Goal: Information Seeking & Learning: Learn about a topic

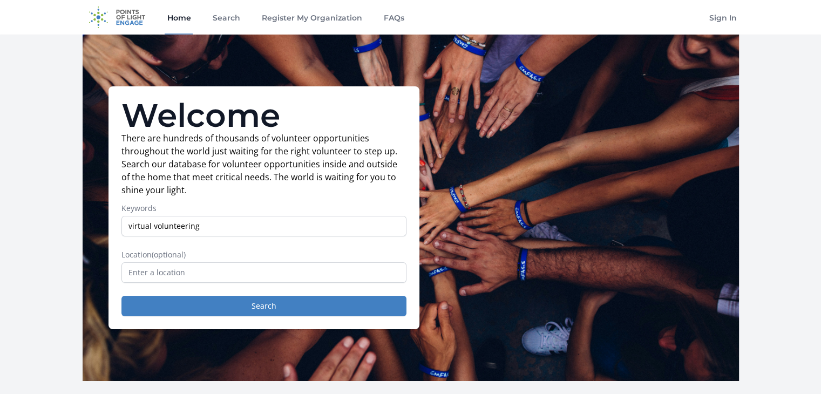
type input "virtual volunteering"
click at [174, 269] on input "text" at bounding box center [263, 272] width 285 height 21
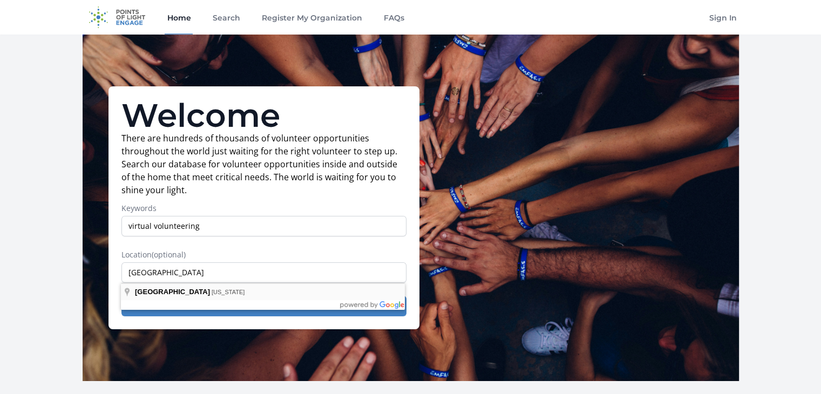
type input "Tbilisi, Georgia"
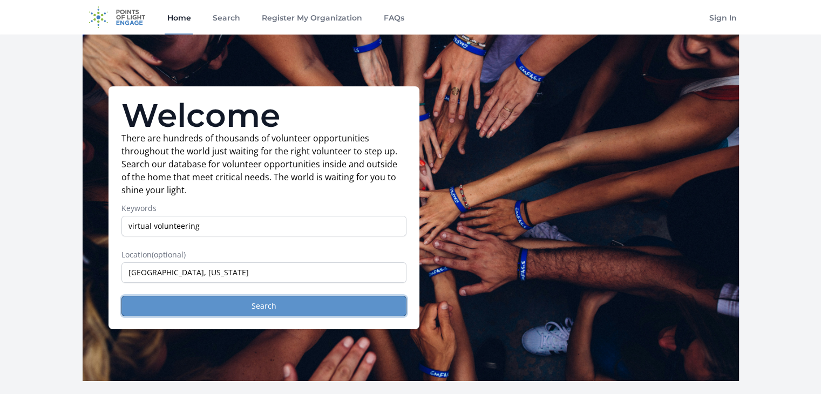
click at [178, 302] on button "Search" at bounding box center [263, 306] width 285 height 21
click at [233, 307] on button "Search" at bounding box center [263, 306] width 285 height 21
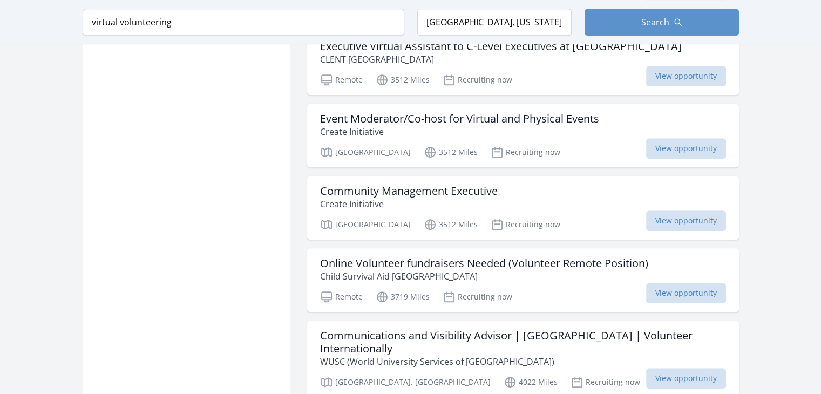
scroll to position [771, 0]
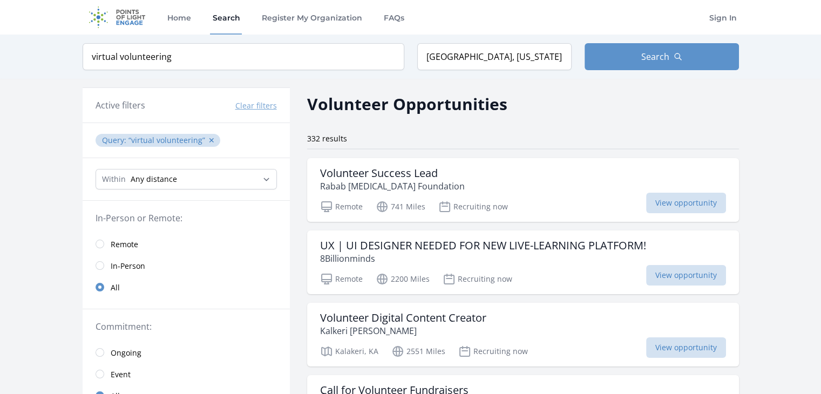
click at [102, 238] on link "Remote" at bounding box center [186, 244] width 207 height 22
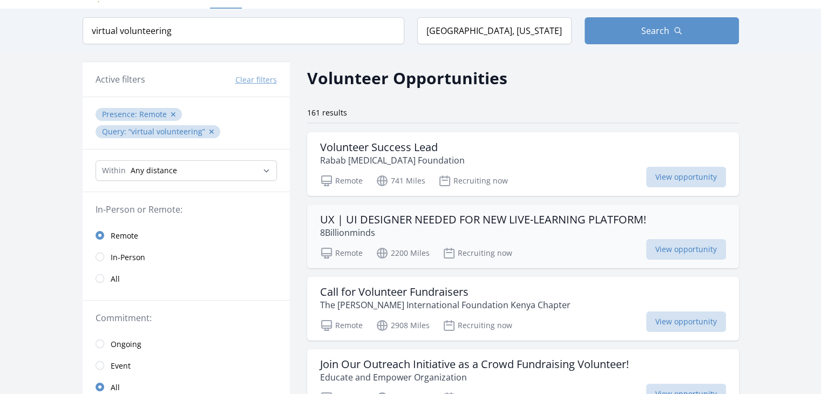
scroll to position [28, 0]
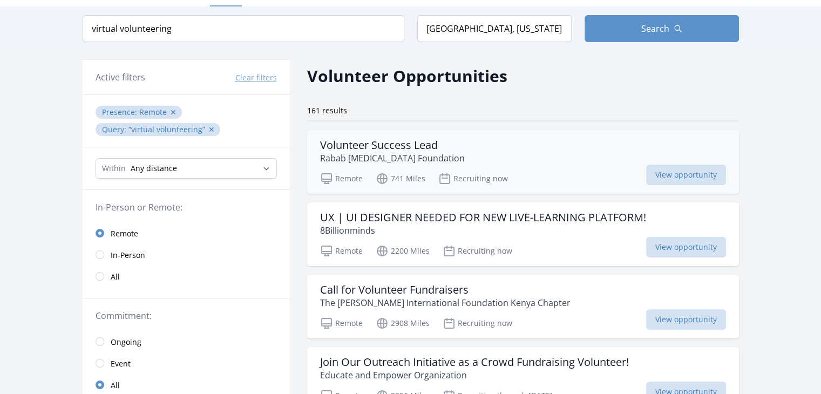
click at [483, 143] on div "Volunteer Success Lead Rabab Cancer Foundation" at bounding box center [523, 152] width 406 height 26
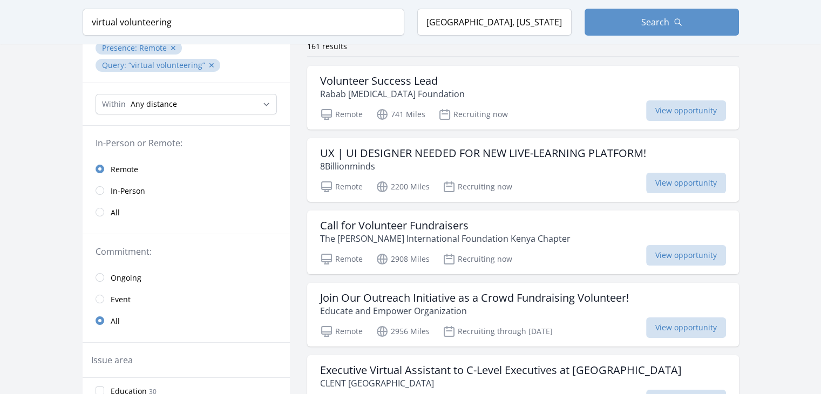
scroll to position [93, 0]
click at [679, 250] on span "View opportunity" at bounding box center [686, 254] width 80 height 21
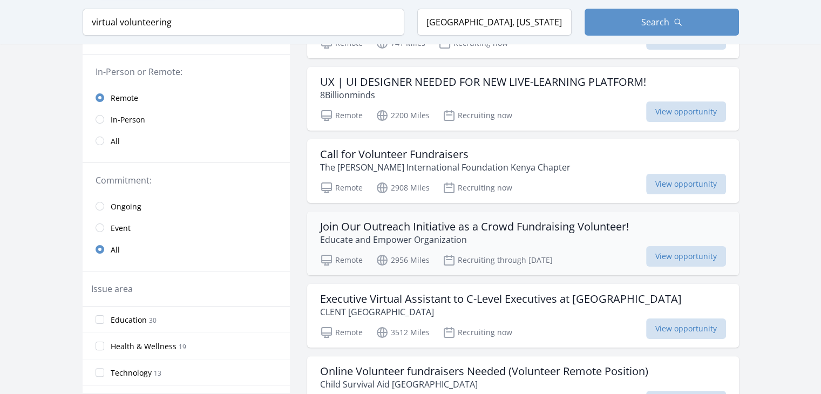
scroll to position [164, 0]
click at [653, 263] on span "View opportunity" at bounding box center [686, 256] width 80 height 21
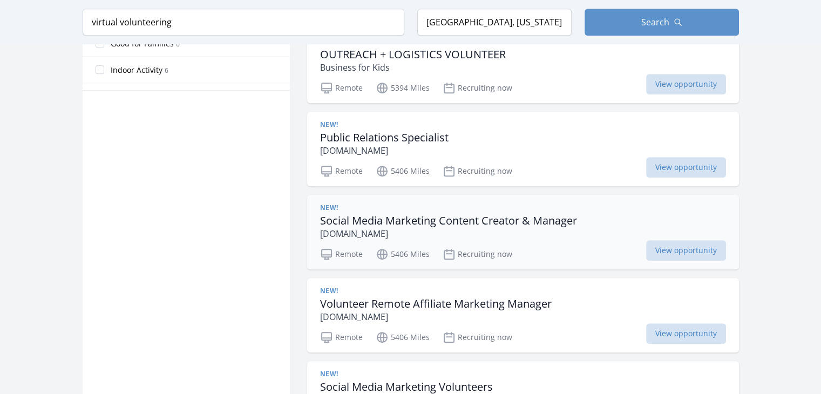
scroll to position [724, 0]
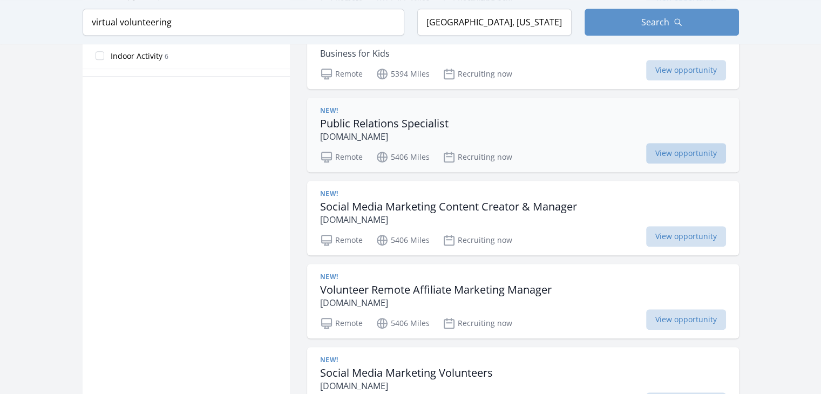
click at [663, 158] on span "View opportunity" at bounding box center [686, 153] width 80 height 21
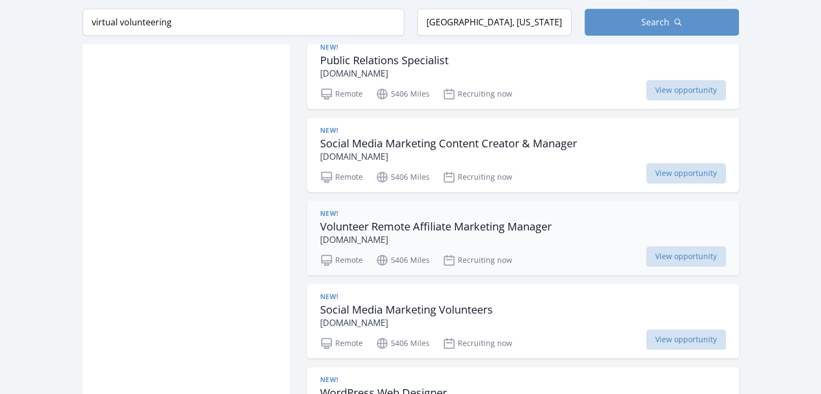
scroll to position [798, 0]
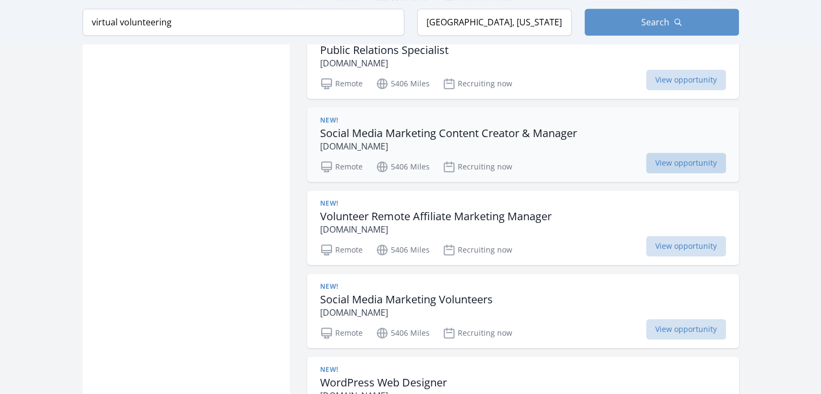
click at [651, 169] on span "View opportunity" at bounding box center [686, 163] width 80 height 21
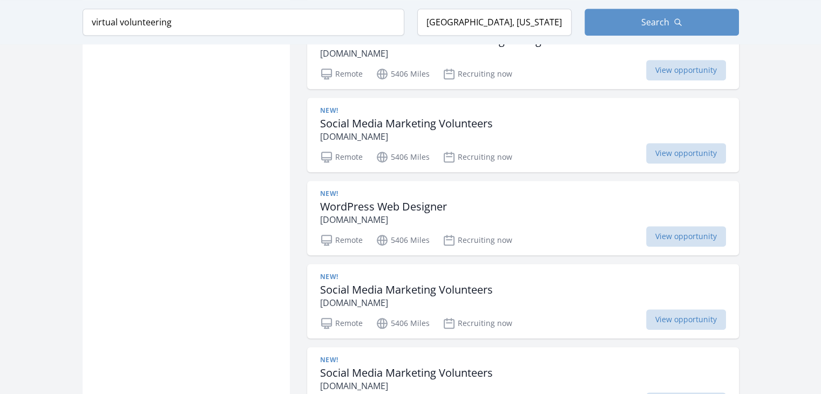
scroll to position [980, 0]
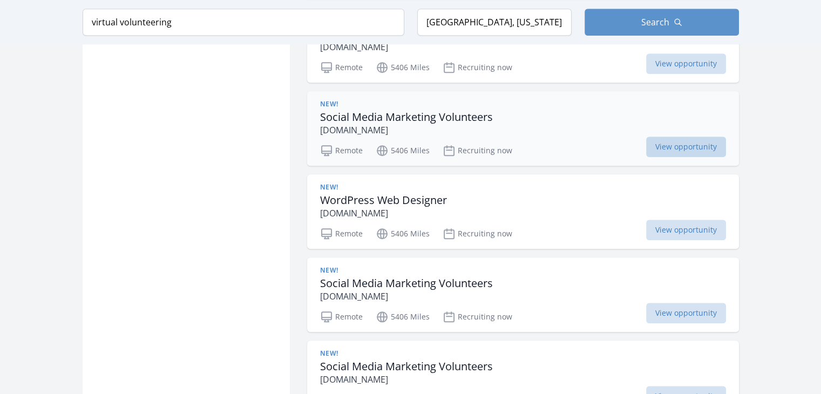
click at [708, 147] on span "View opportunity" at bounding box center [686, 147] width 80 height 21
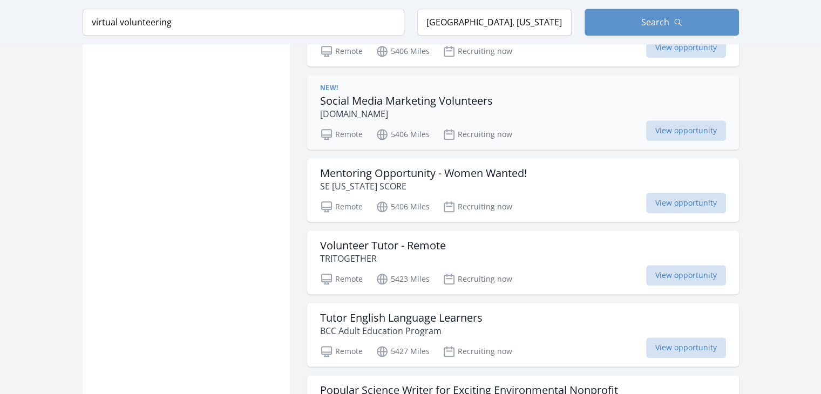
scroll to position [1247, 0]
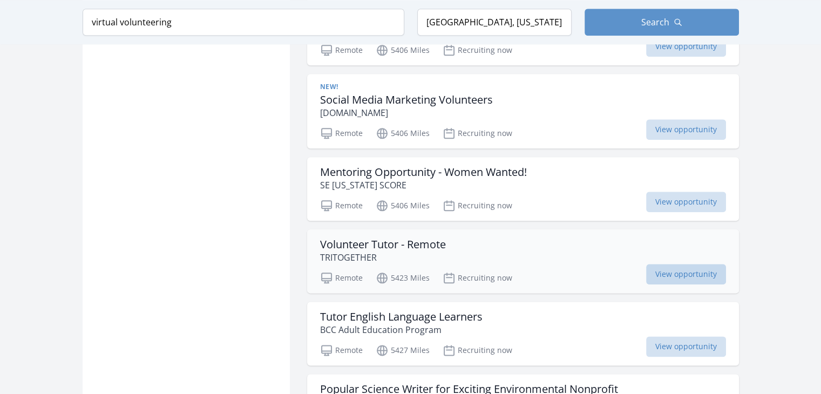
click at [665, 270] on span "View opportunity" at bounding box center [686, 274] width 80 height 21
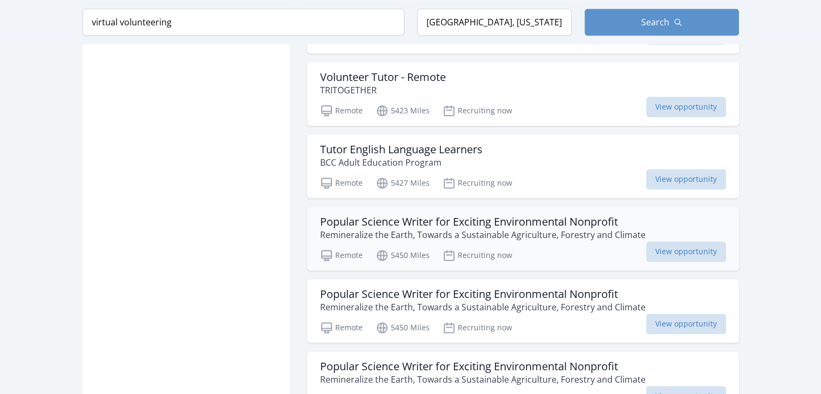
scroll to position [1422, 0]
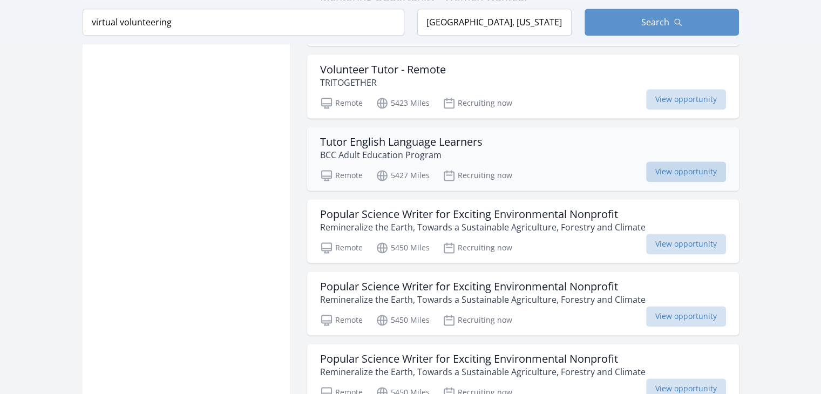
click at [673, 168] on span "View opportunity" at bounding box center [686, 171] width 80 height 21
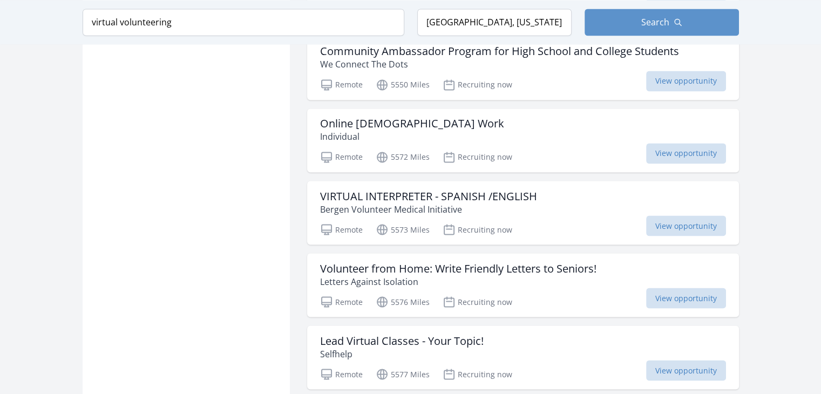
scroll to position [1888, 0]
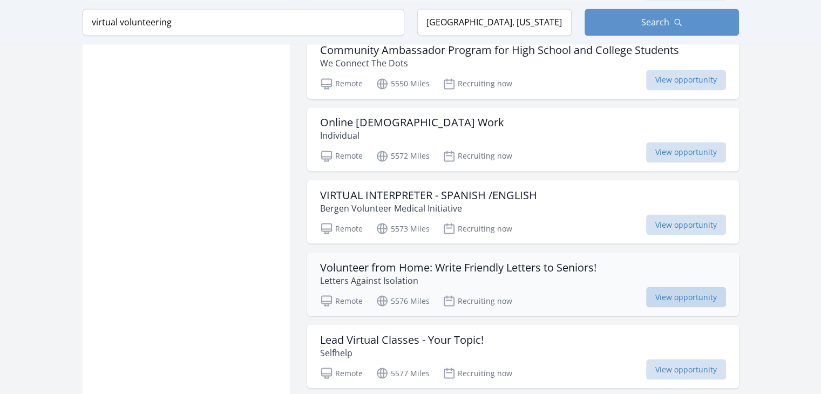
click at [675, 296] on span "View opportunity" at bounding box center [686, 297] width 80 height 21
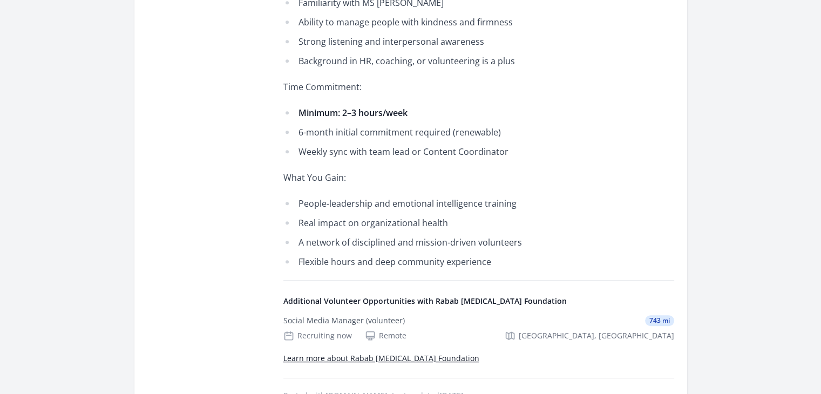
scroll to position [616, 0]
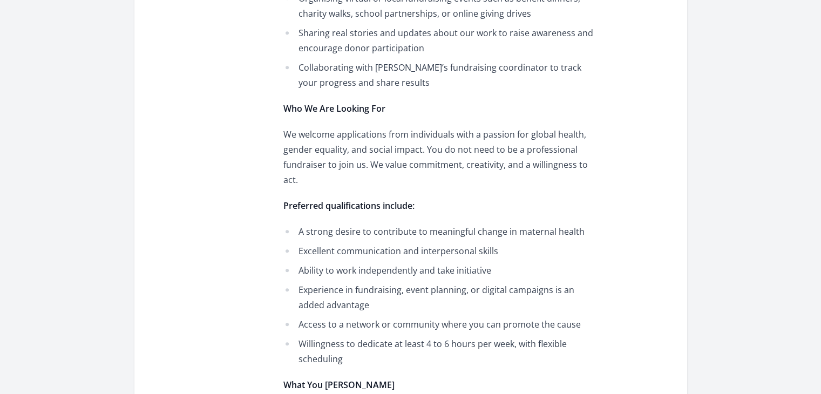
scroll to position [636, 0]
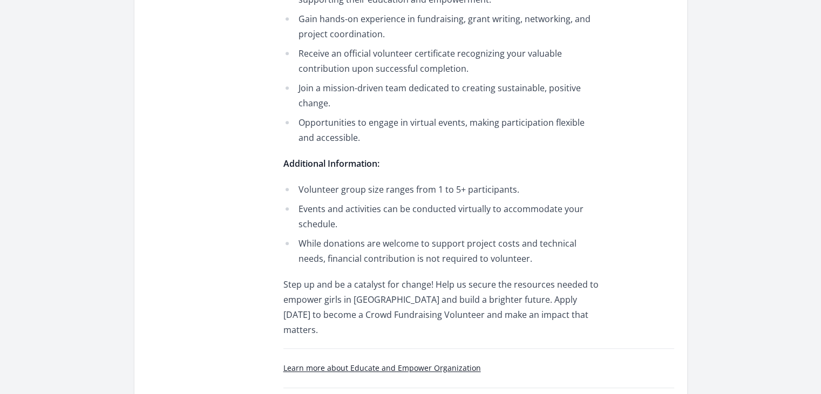
scroll to position [976, 0]
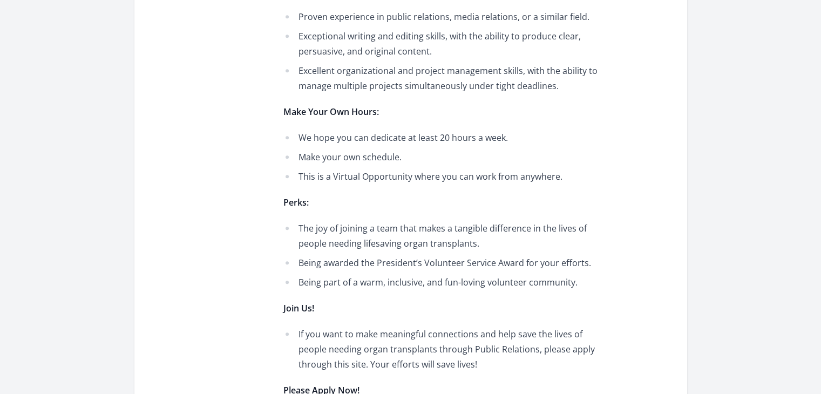
scroll to position [1112, 0]
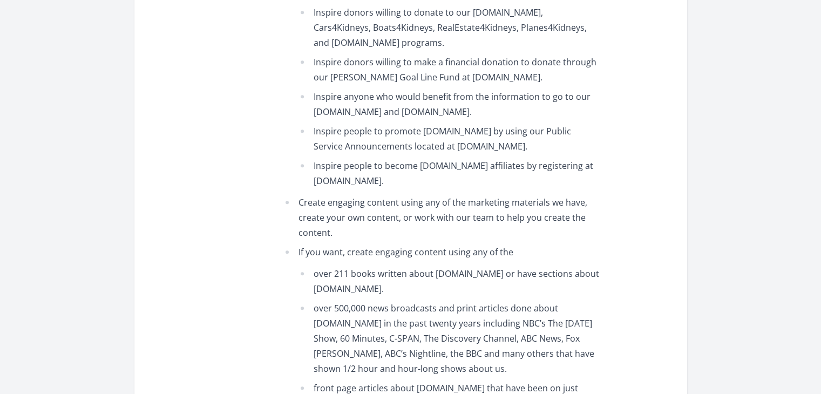
scroll to position [952, 0]
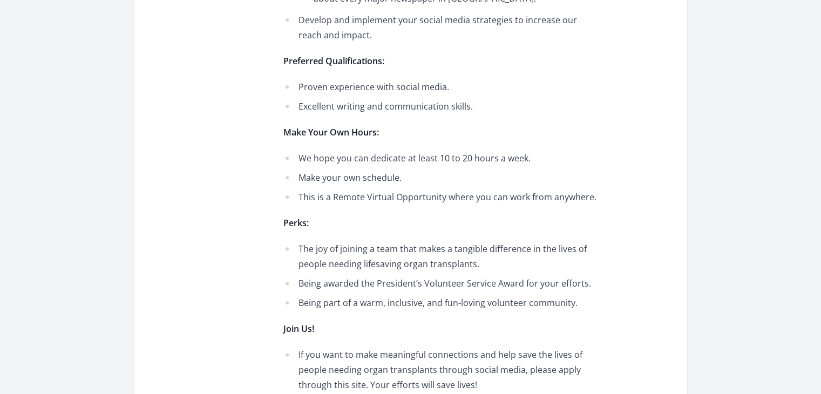
scroll to position [1204, 0]
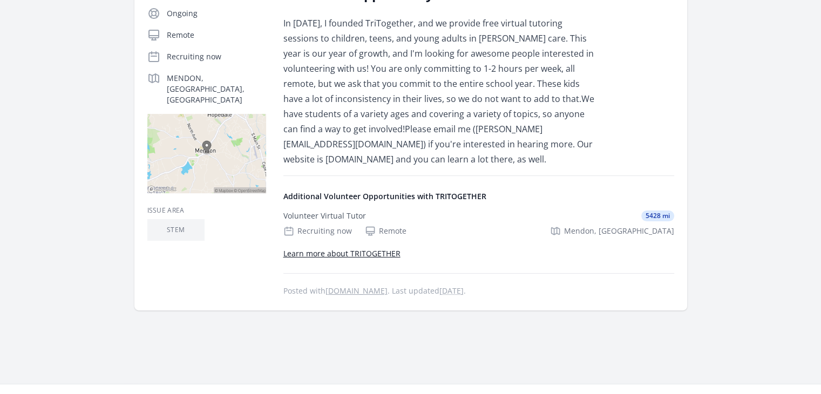
scroll to position [213, 0]
click at [365, 248] on link "Learn more about TRITOGETHER" at bounding box center [341, 253] width 117 height 10
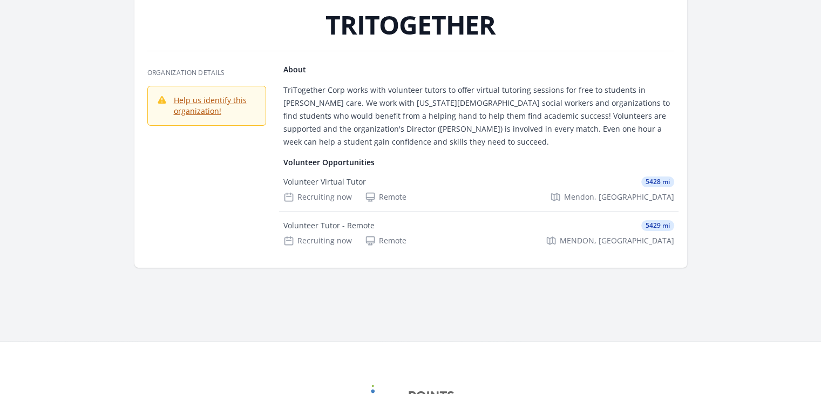
scroll to position [53, 0]
click at [425, 227] on div "Volunteer Tutor - Remote 5429 mi" at bounding box center [478, 225] width 391 height 11
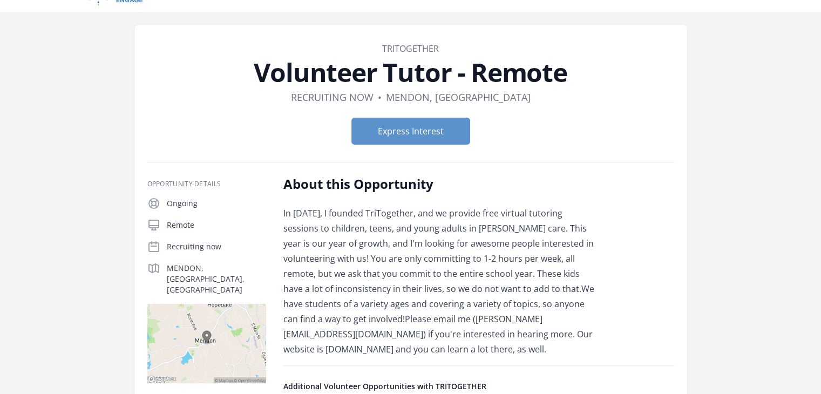
scroll to position [17, 0]
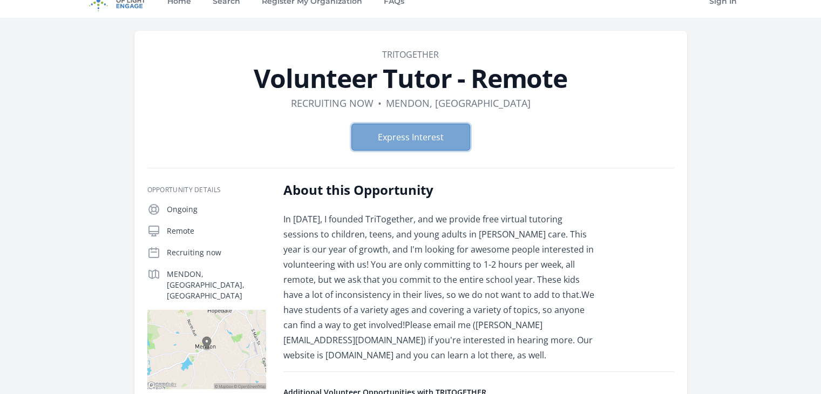
click at [373, 144] on button "Express Interest" at bounding box center [410, 137] width 119 height 27
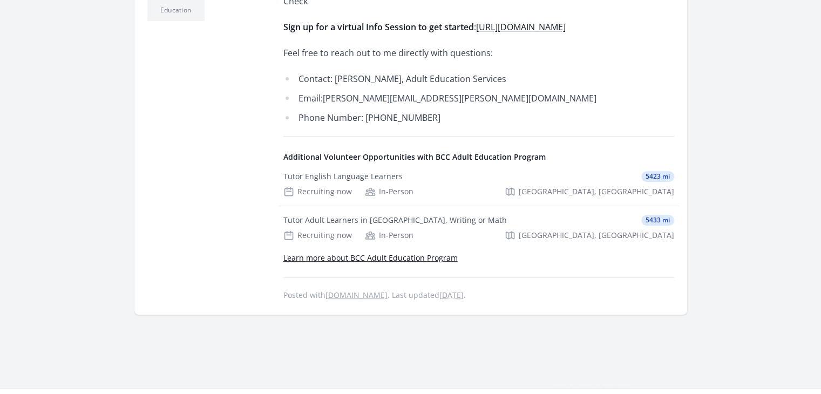
scroll to position [412, 0]
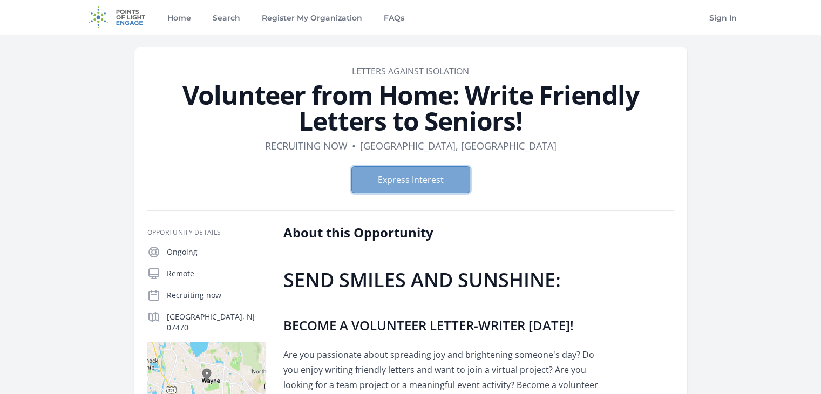
click at [391, 182] on button "Express Interest" at bounding box center [410, 179] width 119 height 27
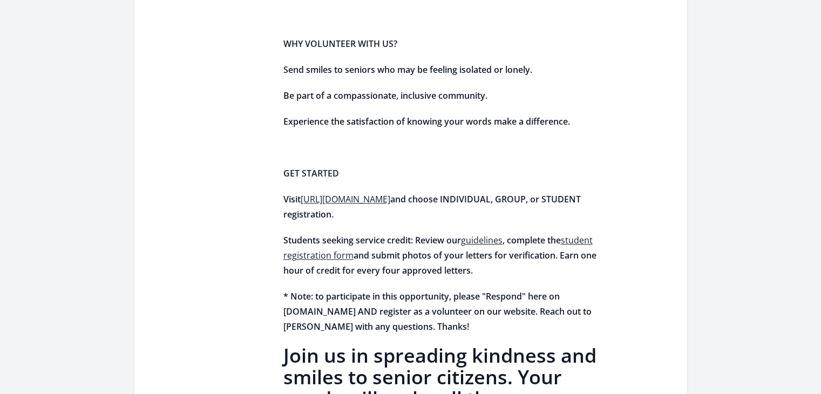
scroll to position [1292, 0]
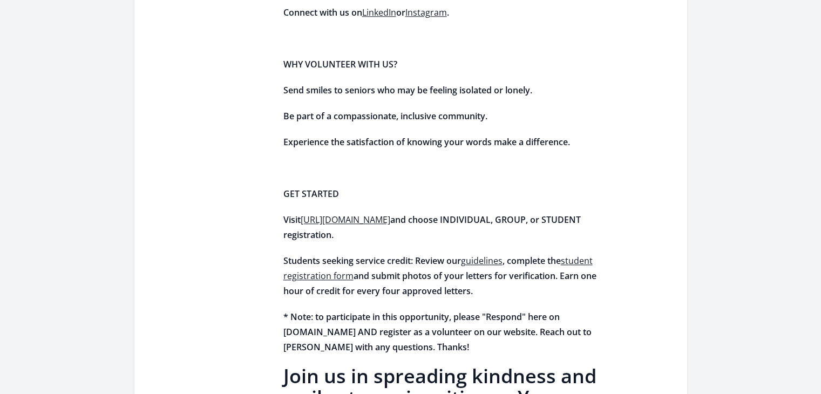
click at [390, 214] on span "[URL][DOMAIN_NAME]" at bounding box center [346, 220] width 90 height 12
